Goal: Check status: Check status

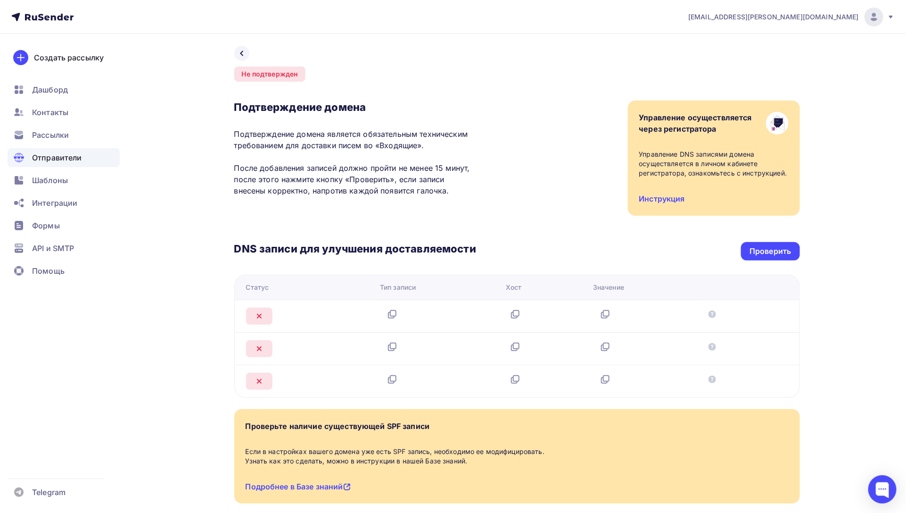
click at [239, 62] on div "Не подтвержден" at bounding box center [270, 71] width 72 height 21
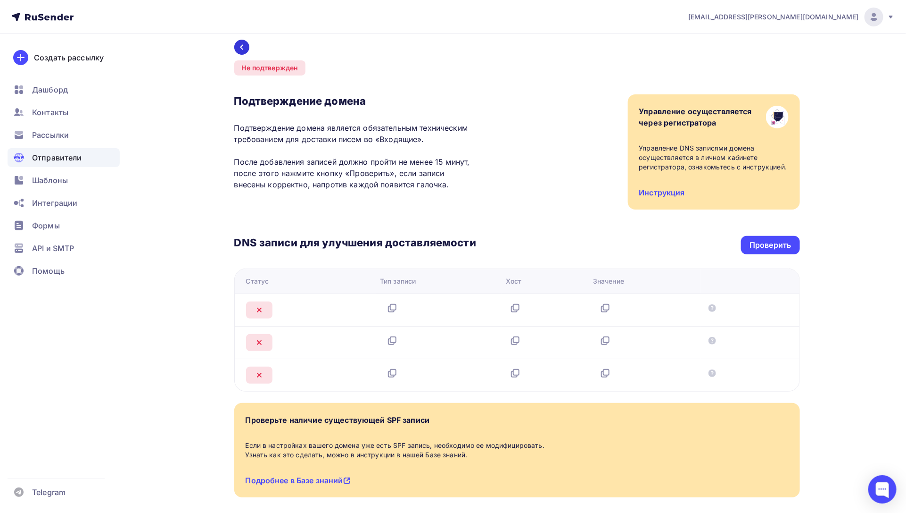
click at [240, 50] on icon at bounding box center [242, 47] width 8 height 8
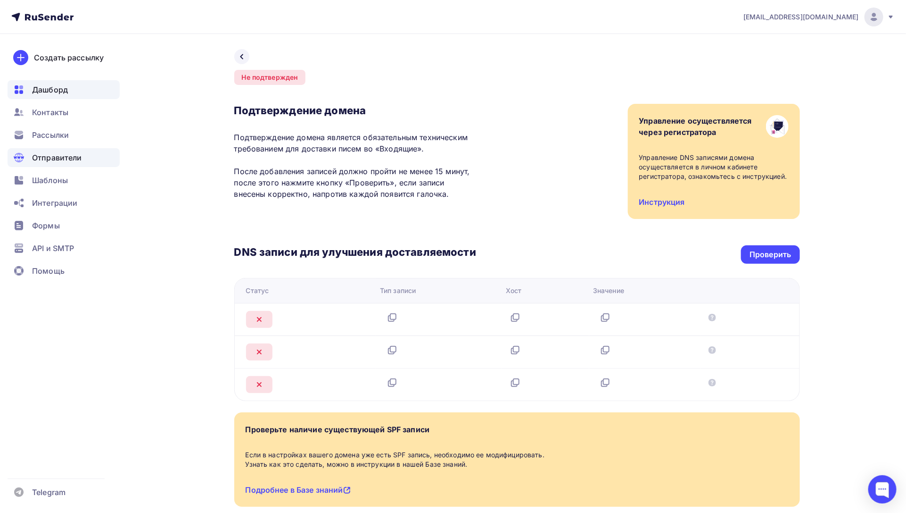
click at [59, 95] on span "Дашборд" at bounding box center [50, 89] width 36 height 11
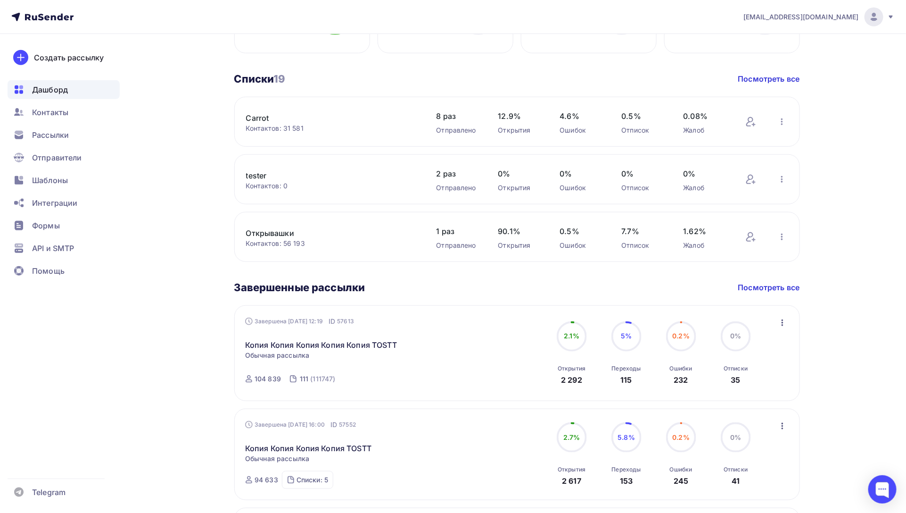
scroll to position [306, 0]
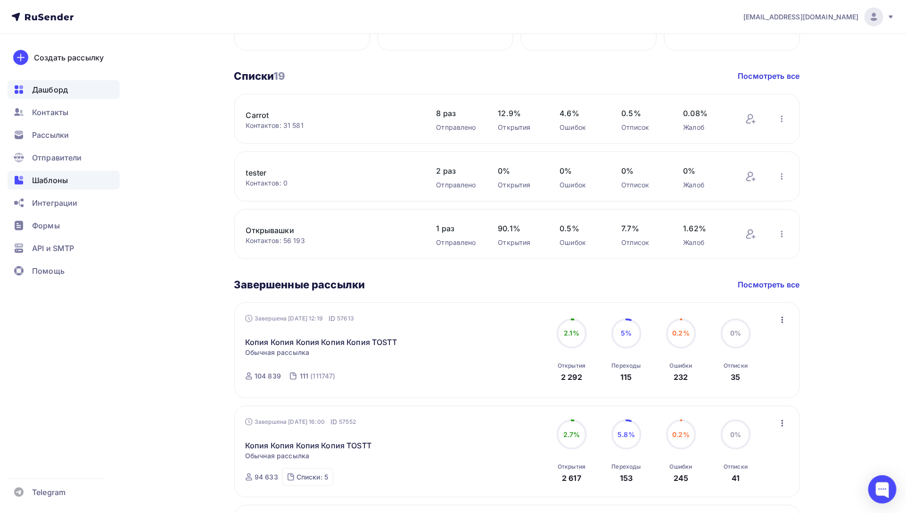
click at [60, 182] on span "Шаблоны" at bounding box center [50, 179] width 36 height 11
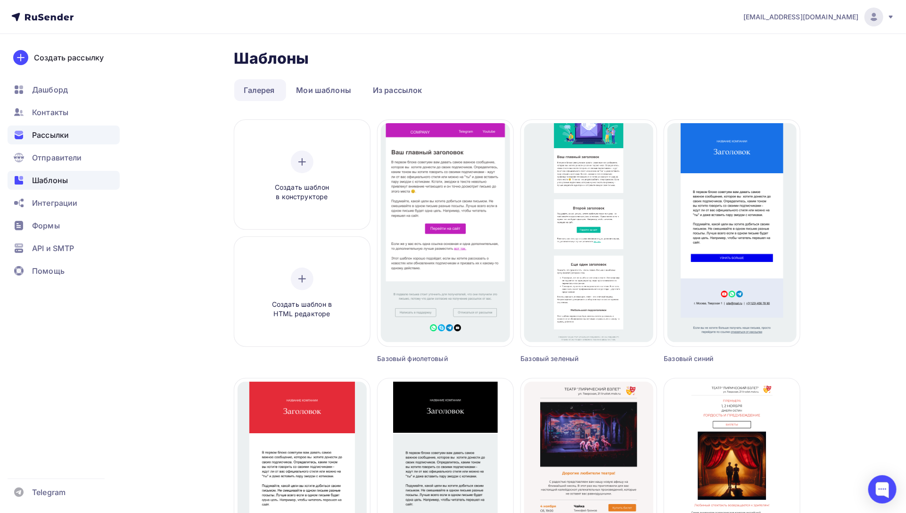
click at [50, 129] on span "Рассылки" at bounding box center [50, 134] width 37 height 11
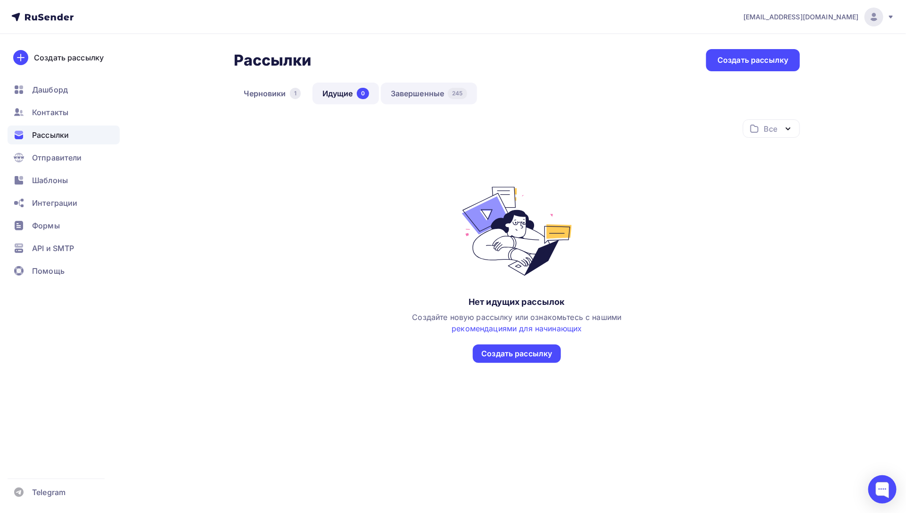
click at [418, 91] on link "Завершенные 245" at bounding box center [429, 94] width 96 height 22
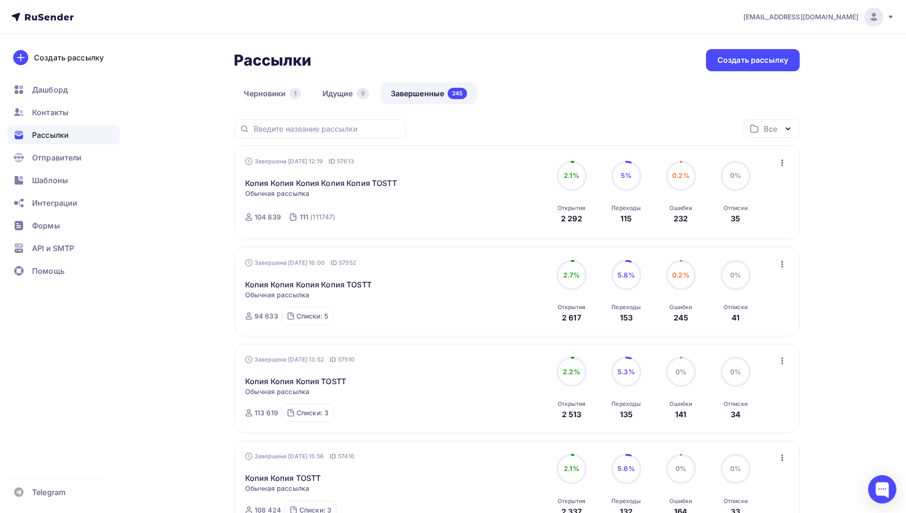
drag, startPoint x: 565, startPoint y: 174, endPoint x: 580, endPoint y: 176, distance: 14.4
click at [580, 176] on div "2.1%" at bounding box center [572, 176] width 30 height 30
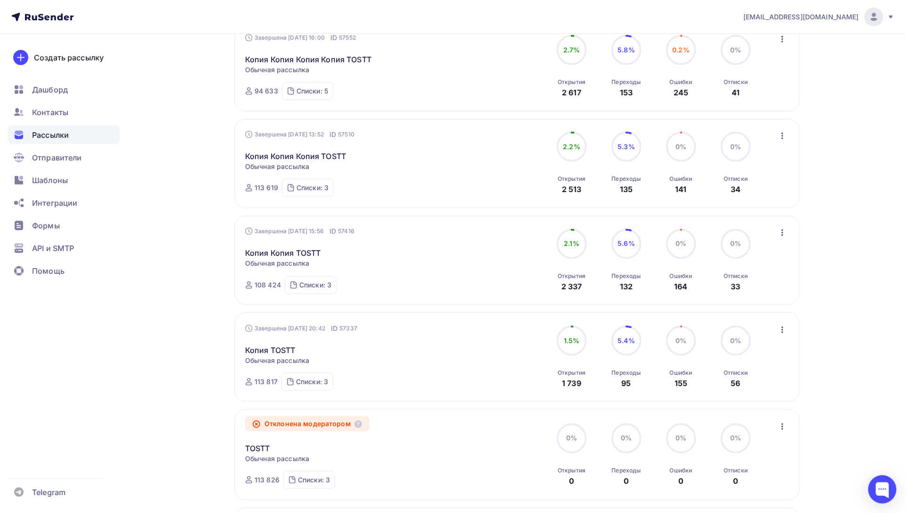
scroll to position [192, 0]
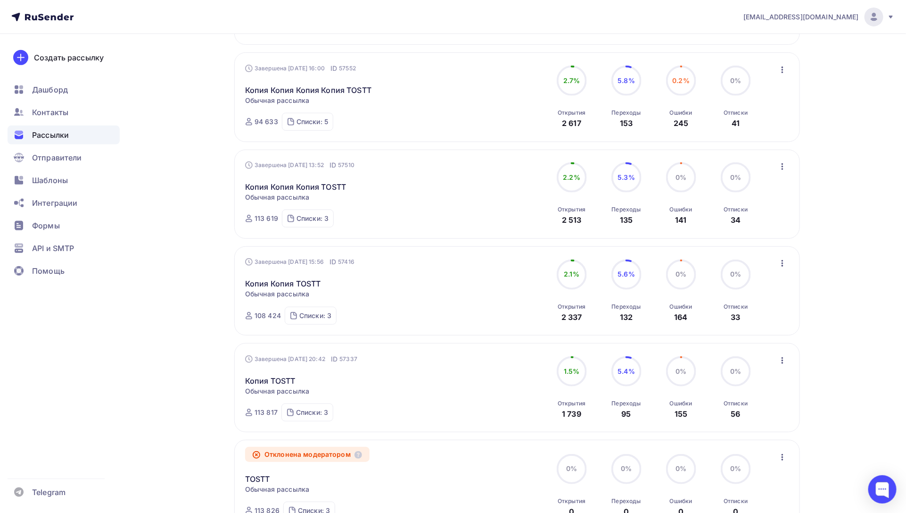
drag, startPoint x: 620, startPoint y: 321, endPoint x: 642, endPoint y: 321, distance: 22.2
click at [639, 322] on div "Переходы 132" at bounding box center [626, 309] width 29 height 25
drag, startPoint x: 729, startPoint y: 316, endPoint x: 762, endPoint y: 314, distance: 33.5
click at [748, 315] on div "0% 0% Отписки 33" at bounding box center [736, 288] width 47 height 63
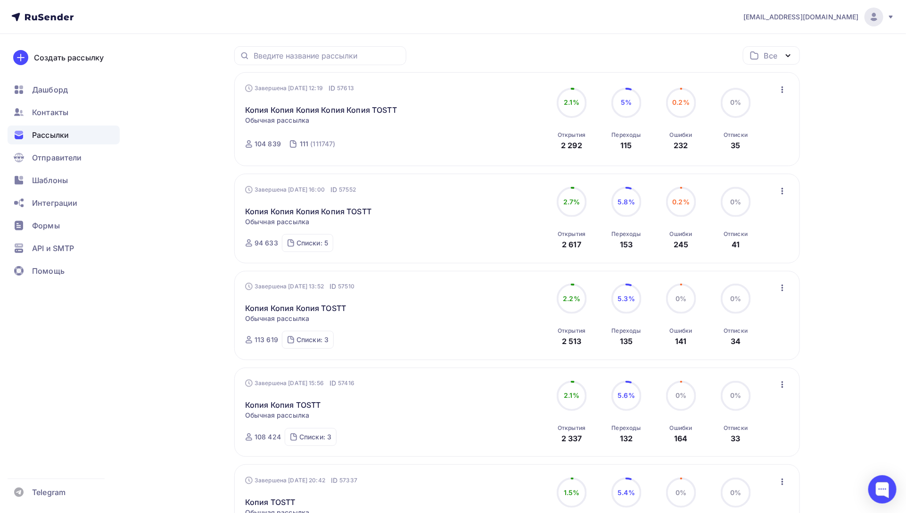
scroll to position [75, 0]
drag, startPoint x: 621, startPoint y: 245, endPoint x: 647, endPoint y: 246, distance: 26.0
click at [647, 246] on div "5.8% 5.8% Переходы 153" at bounding box center [626, 216] width 47 height 63
